Goal: Information Seeking & Learning: Understand process/instructions

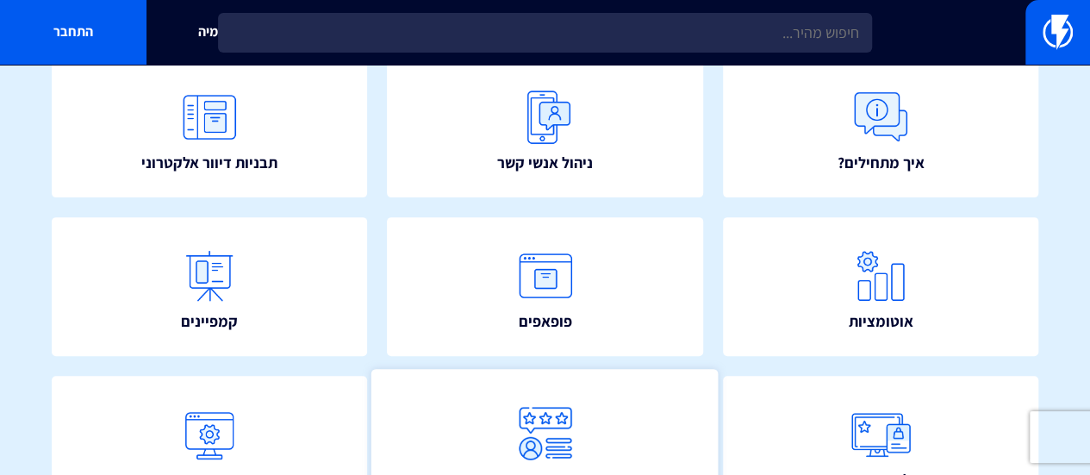
scroll to position [172, 0]
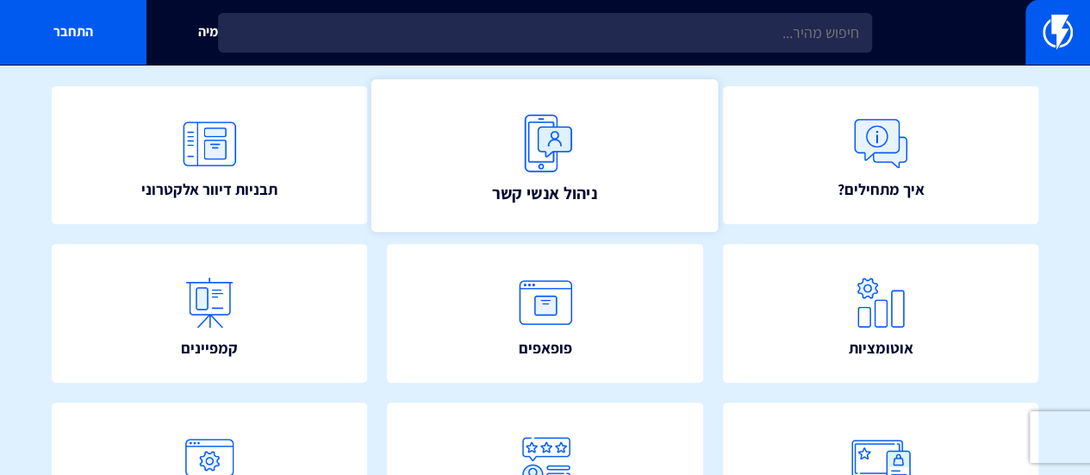
drag, startPoint x: 374, startPoint y: 398, endPoint x: 415, endPoint y: 144, distance: 257.5
click at [415, 145] on div "איך מתחילים? ניהול אנשי קשר תבניות דיוור אלקטרוני" at bounding box center [545, 402] width 1090 height 737
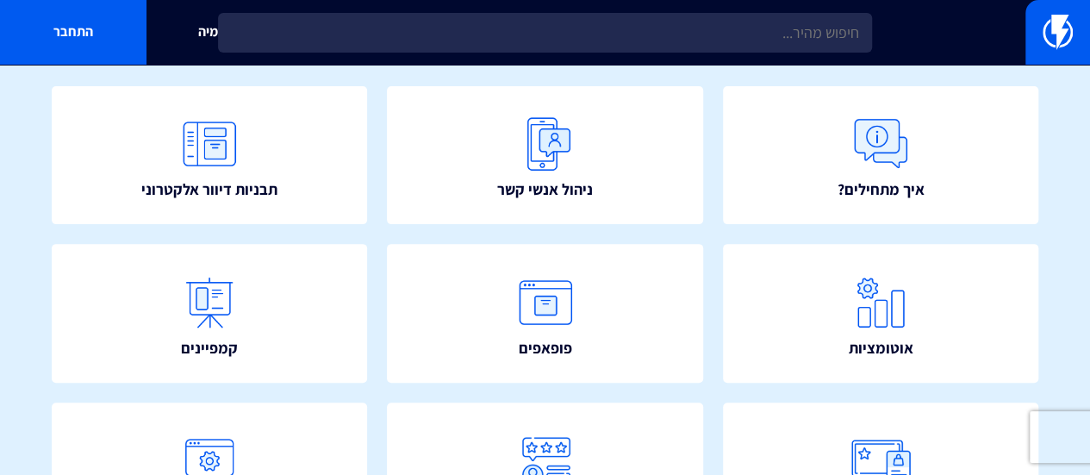
click at [386, 67] on div "איך מתחילים? ניהול אנשי קשר תבניות דיוור אלקטרוני" at bounding box center [545, 402] width 1090 height 737
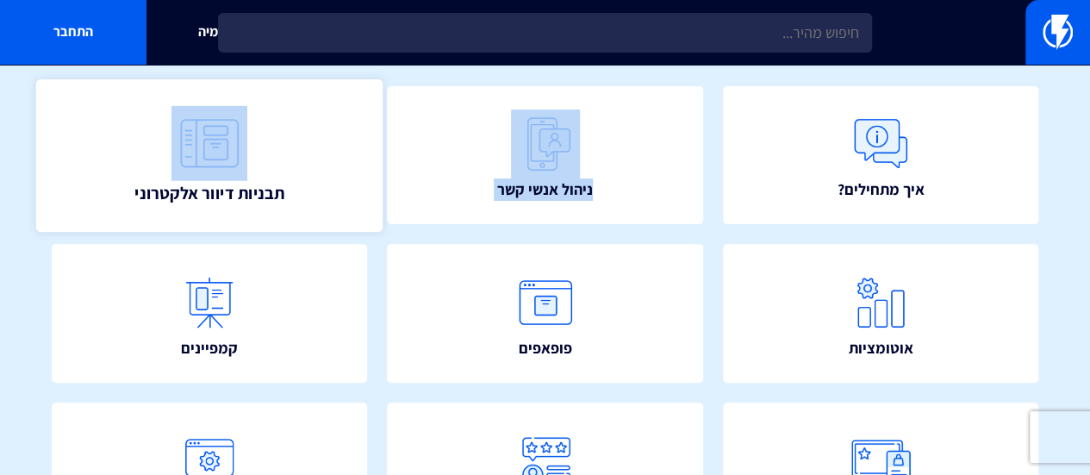
drag, startPoint x: 386, startPoint y: 67, endPoint x: 315, endPoint y: 167, distance: 122.5
click at [315, 167] on div "איך מתחילים? ניהול אנשי קשר תבניות דיוור אלקטרוני" at bounding box center [545, 402] width 1090 height 737
drag, startPoint x: 817, startPoint y: 66, endPoint x: 260, endPoint y: 181, distance: 568.5
click at [260, 181] on div "איך מתחילים? ניהול אנשי קשר תבניות דיוור אלקטרוני" at bounding box center [545, 402] width 1090 height 737
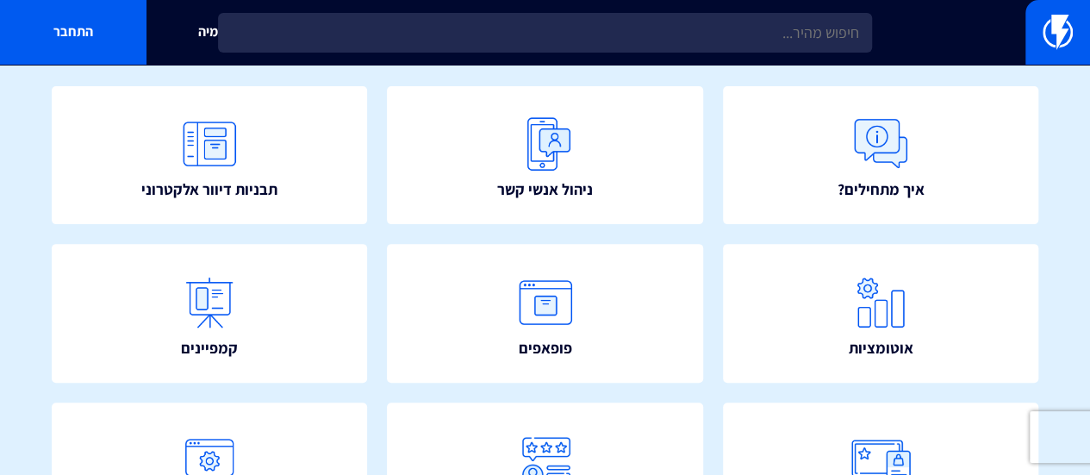
click at [14, 231] on div "איך מתחילים? ניהול אנשי קשר תבניות דיוור אלקטרוני" at bounding box center [545, 402] width 1090 height 737
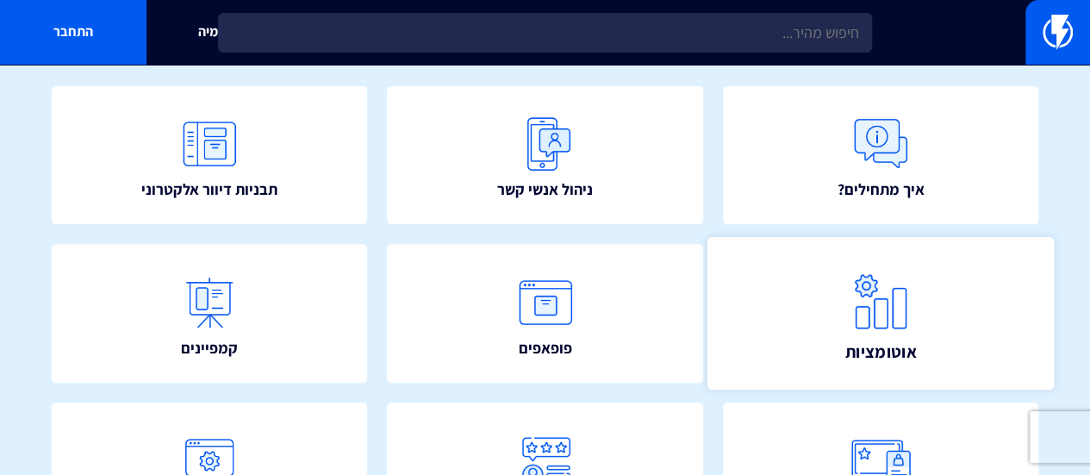
click at [802, 277] on link "אוטומציות" at bounding box center [880, 313] width 347 height 153
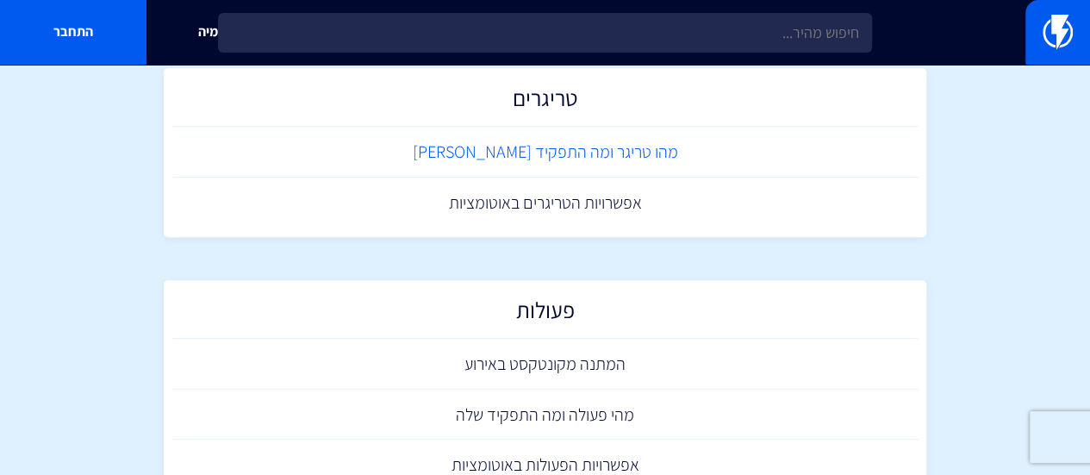
scroll to position [431, 0]
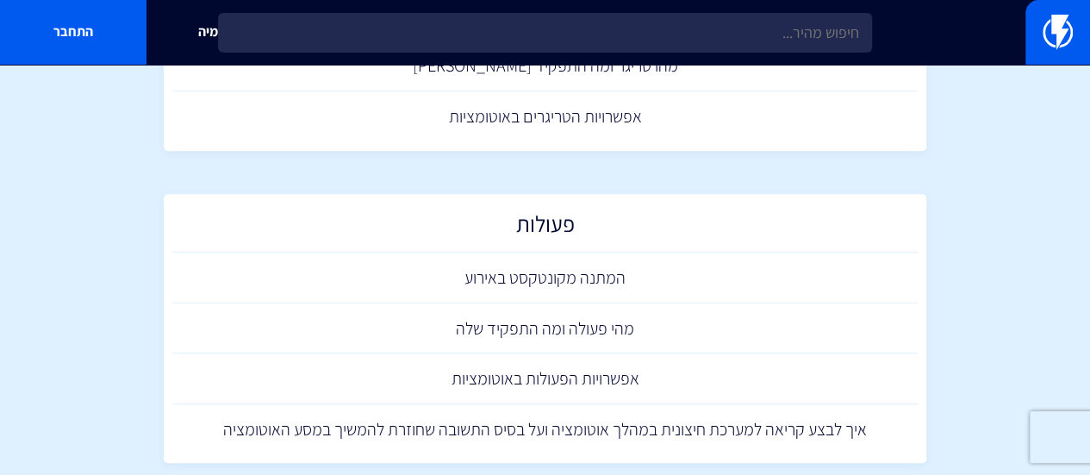
click at [990, 30] on div "אקדמיה התחבר" at bounding box center [545, 32] width 1090 height 65
click at [1035, 22] on link at bounding box center [1058, 32] width 65 height 65
